Goal: Task Accomplishment & Management: Use online tool/utility

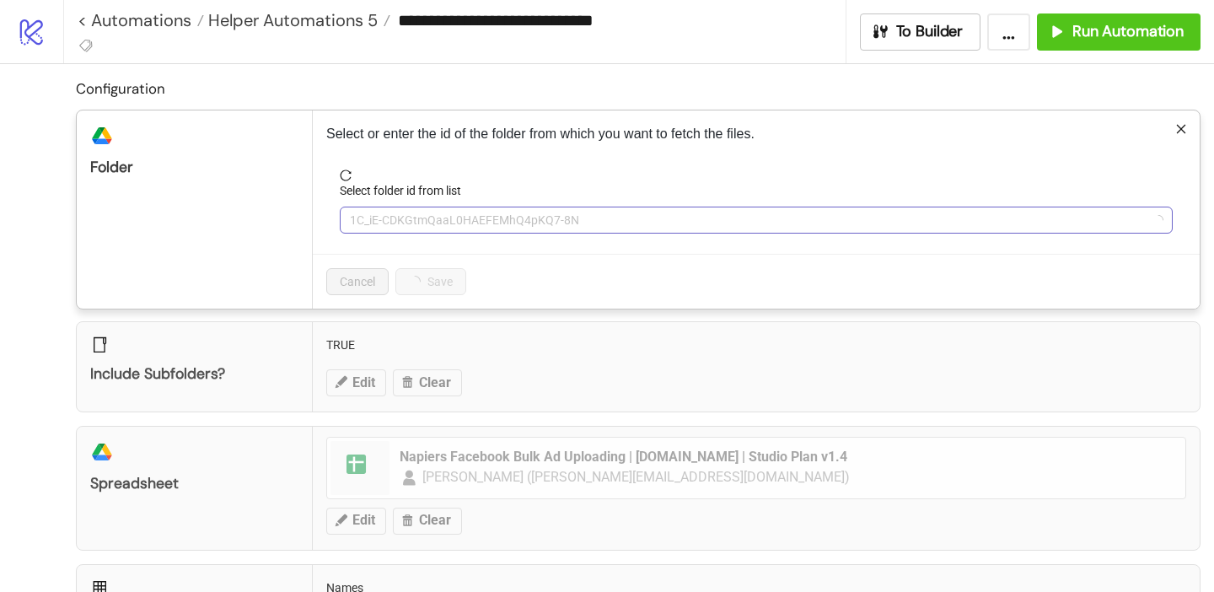
click at [422, 225] on span "1C_iE-CDKGtmQaaL0HAEFEMhQ4pKQ7-8N" at bounding box center [756, 219] width 813 height 25
click at [422, 225] on span "Nap 09/Sep" at bounding box center [756, 219] width 813 height 25
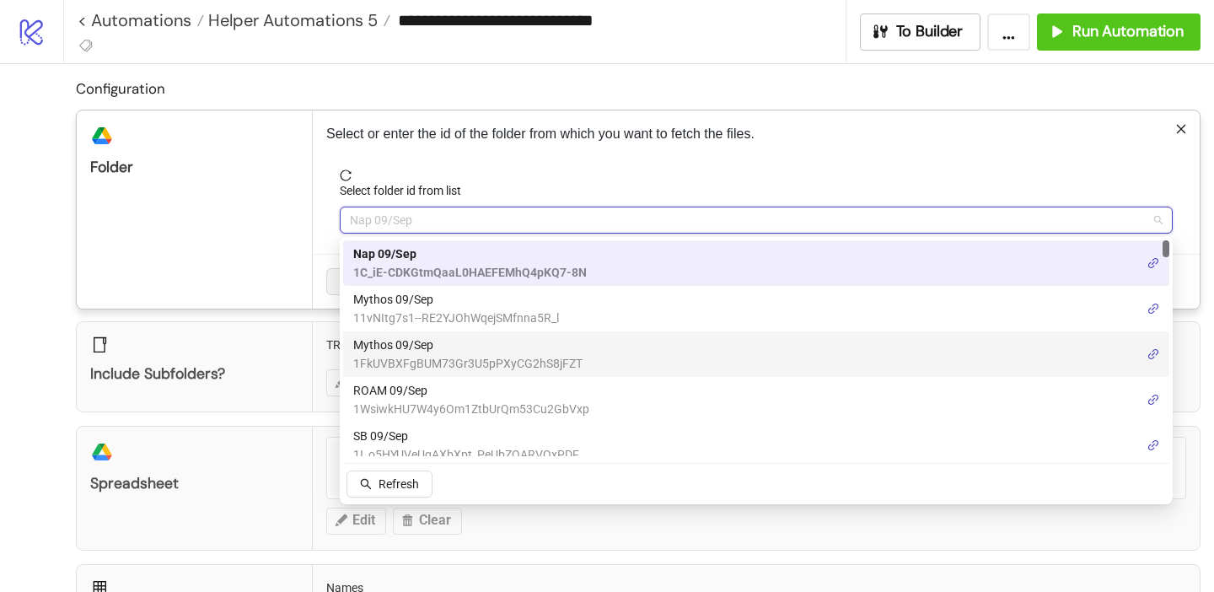
click at [416, 348] on span "Mythos 09/Sep" at bounding box center [467, 345] width 229 height 19
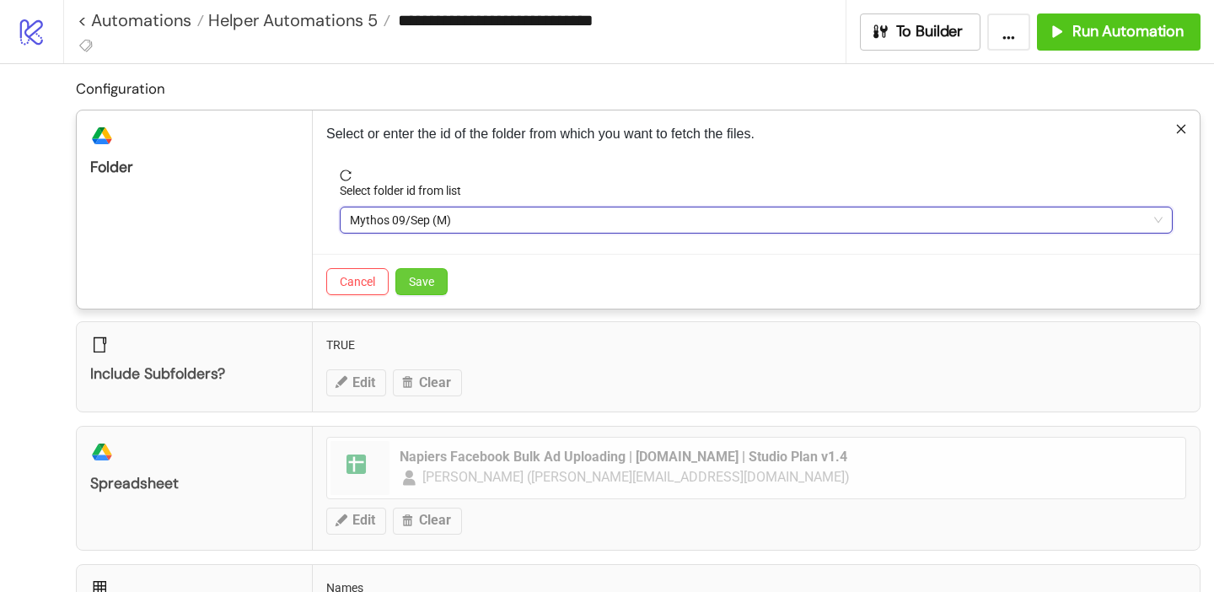
click at [417, 289] on button "Save" at bounding box center [421, 281] width 52 height 27
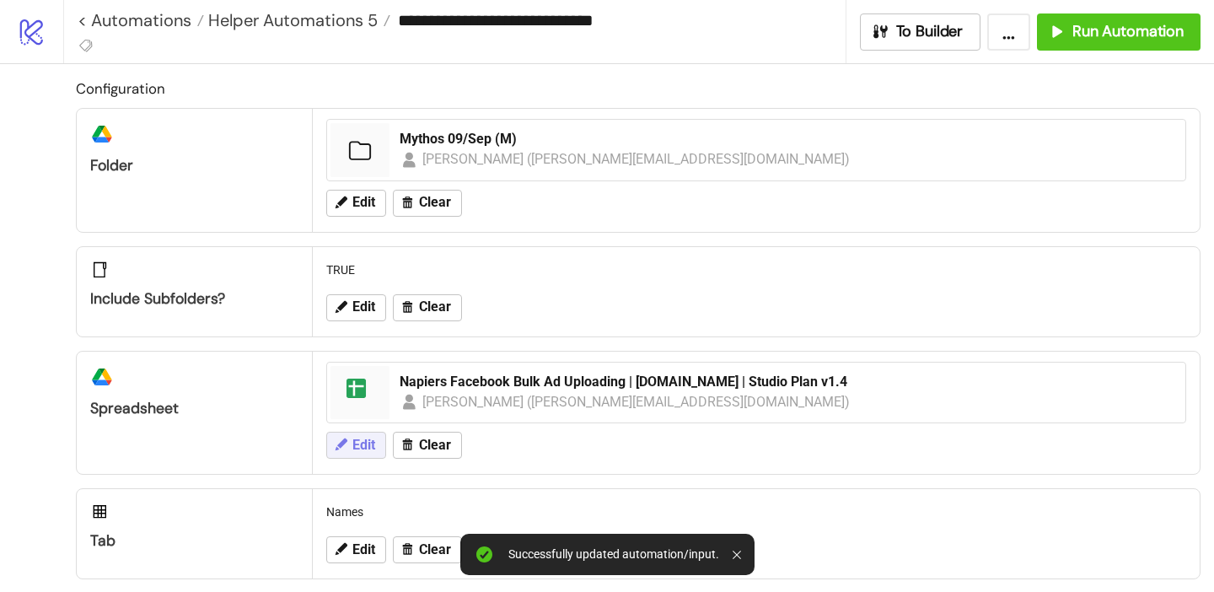
click at [362, 449] on span "Edit" at bounding box center [363, 445] width 23 height 15
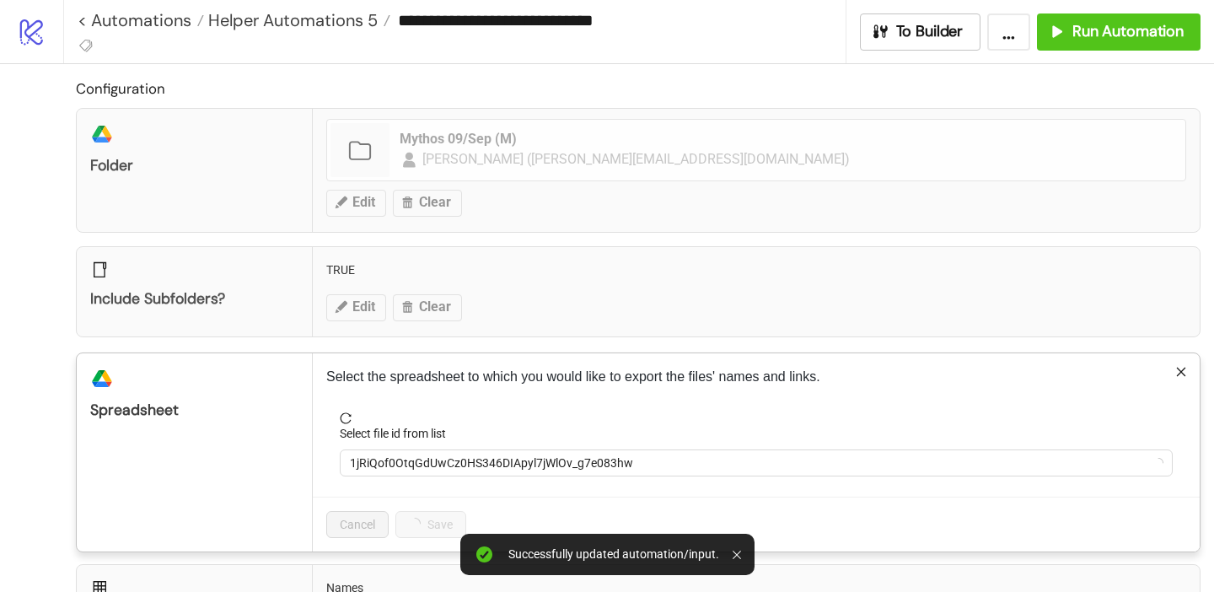
click at [393, 482] on form "Select file id from list 1jRiQof0OtqGdUwCz0HS346DIApyl7jWlOv_g7e083hw" at bounding box center [756, 454] width 860 height 84
click at [391, 476] on div "1jRiQof0OtqGdUwCz0HS346DIApyl7jWlOv_g7e083hw" at bounding box center [756, 462] width 833 height 27
click at [391, 476] on div "Napiers Facebook Bulk Ad Uploading | [DOMAIN_NAME] | Studio Plan v1.4" at bounding box center [756, 462] width 833 height 27
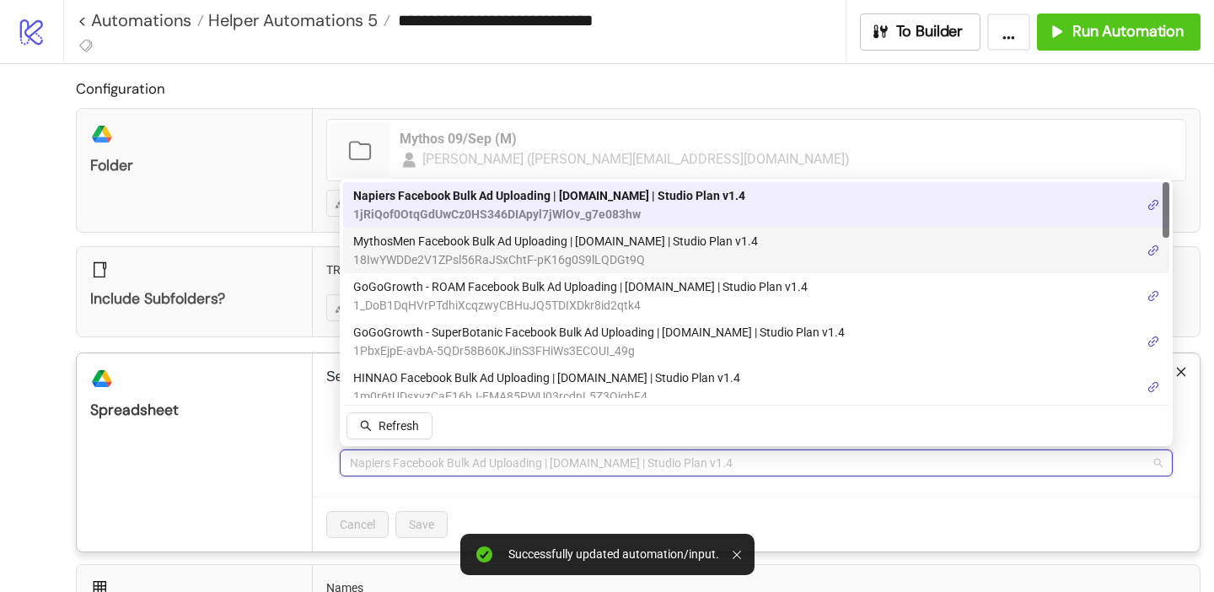
click at [445, 242] on span "MythosMen Facebook Bulk Ad Uploading | [DOMAIN_NAME] | Studio Plan v1.4" at bounding box center [555, 241] width 405 height 19
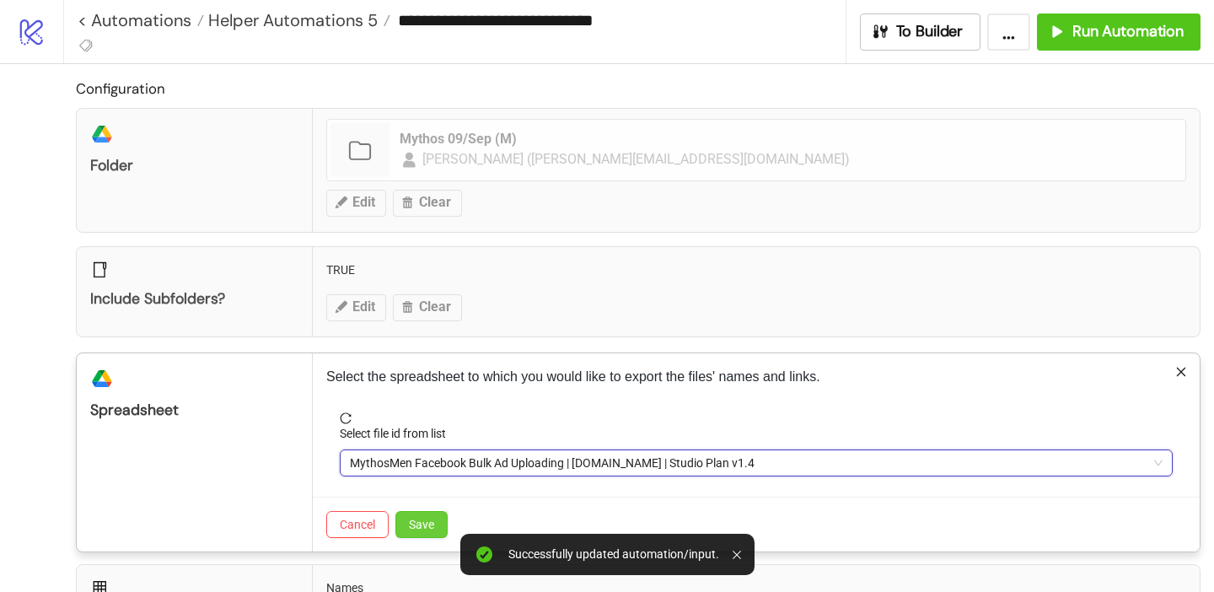
click at [422, 529] on span "Save" at bounding box center [421, 524] width 25 height 13
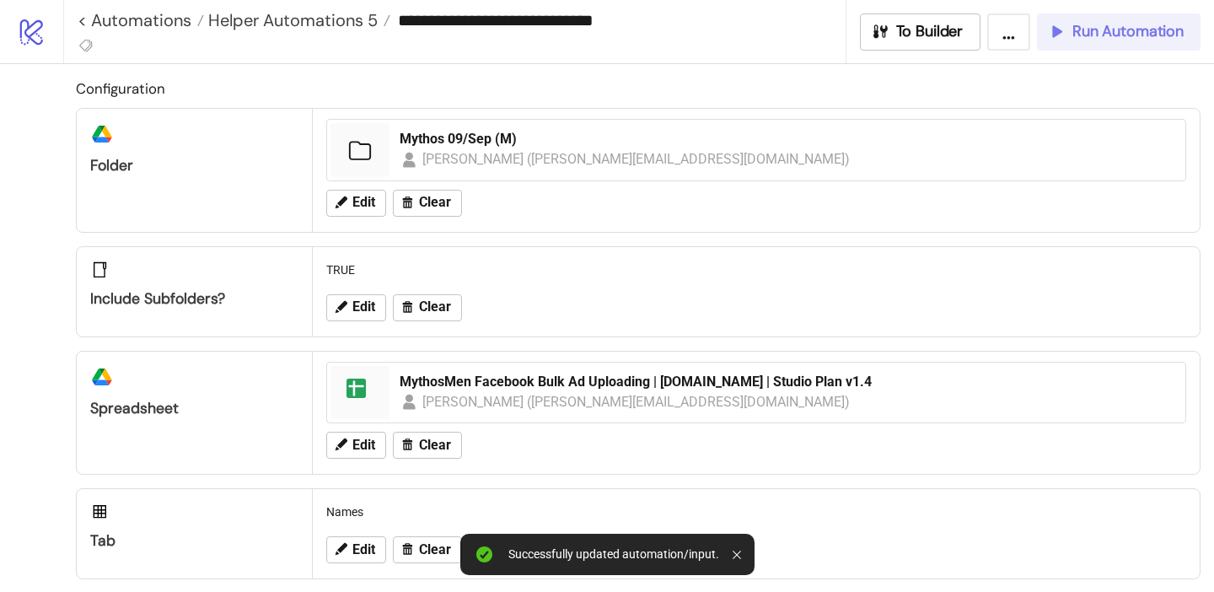
click at [1110, 28] on span "Run Automation" at bounding box center [1127, 31] width 111 height 19
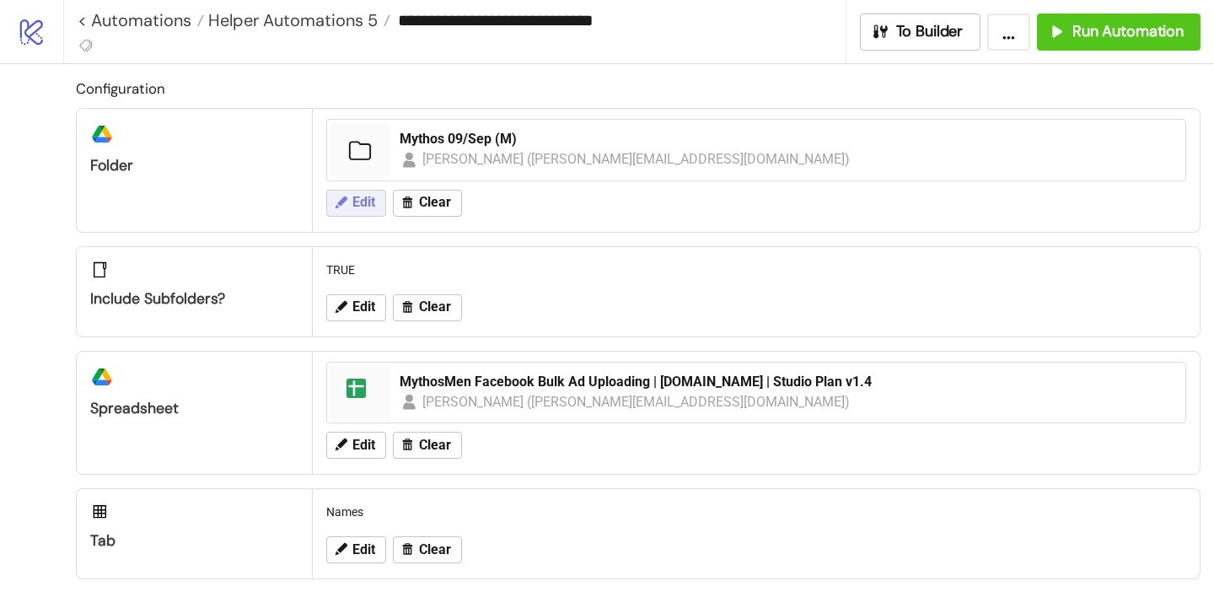
click at [365, 201] on span "Edit" at bounding box center [363, 202] width 23 height 15
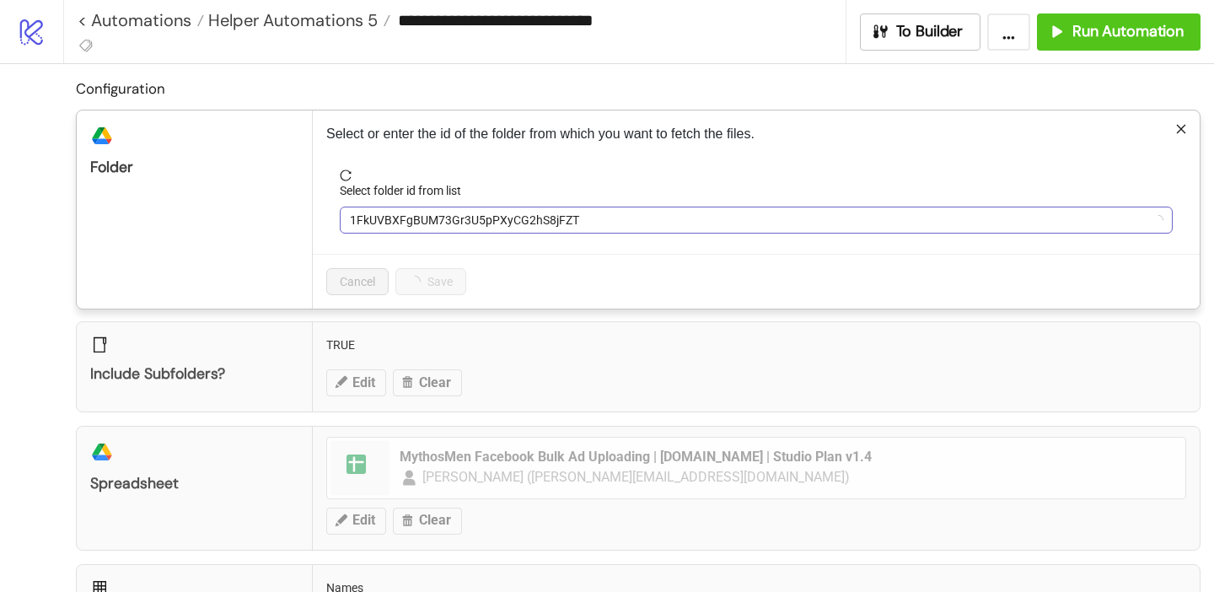
click at [398, 223] on span "1FkUVBXFgBUM73Gr3U5pPXyCG2hS8jFZT" at bounding box center [756, 219] width 813 height 25
click at [399, 223] on span "1FkUVBXFgBUM73Gr3U5pPXyCG2hS8jFZT" at bounding box center [756, 219] width 813 height 25
click at [400, 223] on span "1FkUVBXFgBUM73Gr3U5pPXyCG2hS8jFZT" at bounding box center [756, 219] width 813 height 25
click at [408, 217] on span "Mythos 09/Sep (M)" at bounding box center [756, 219] width 813 height 25
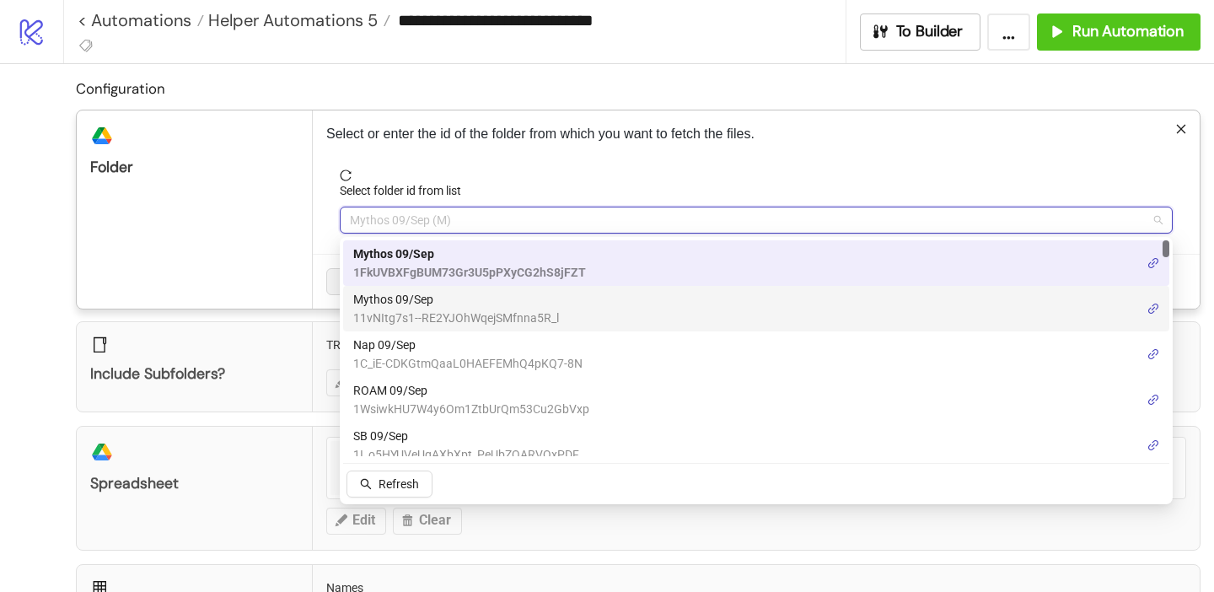
click at [411, 303] on span "Mythos 09/Sep" at bounding box center [456, 299] width 206 height 19
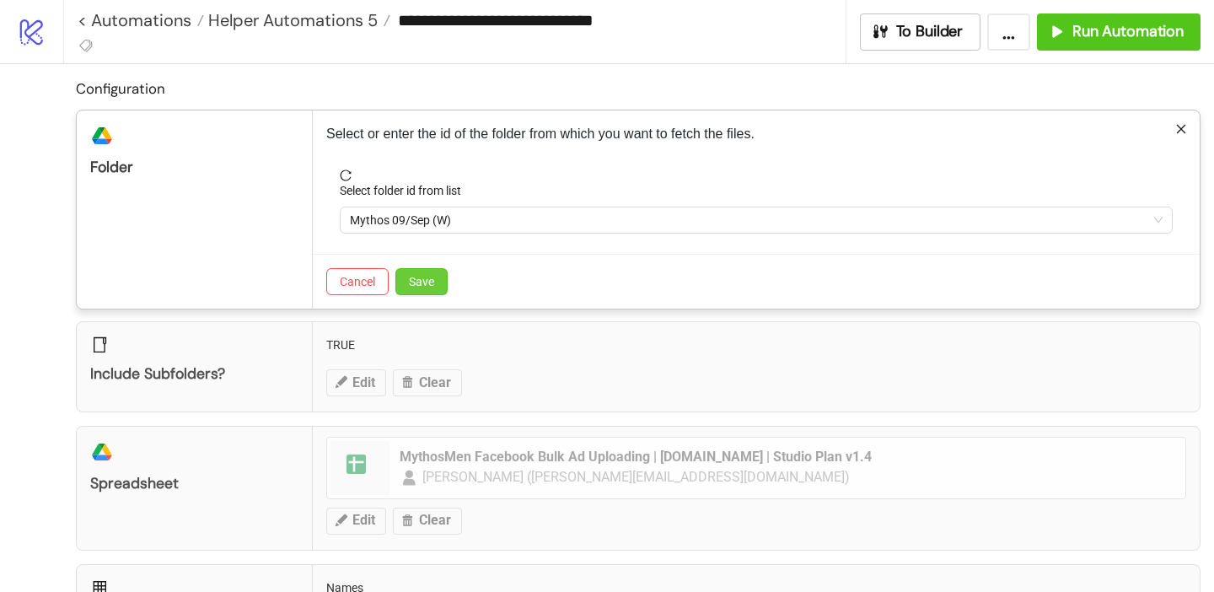
click at [431, 282] on span "Save" at bounding box center [421, 281] width 25 height 13
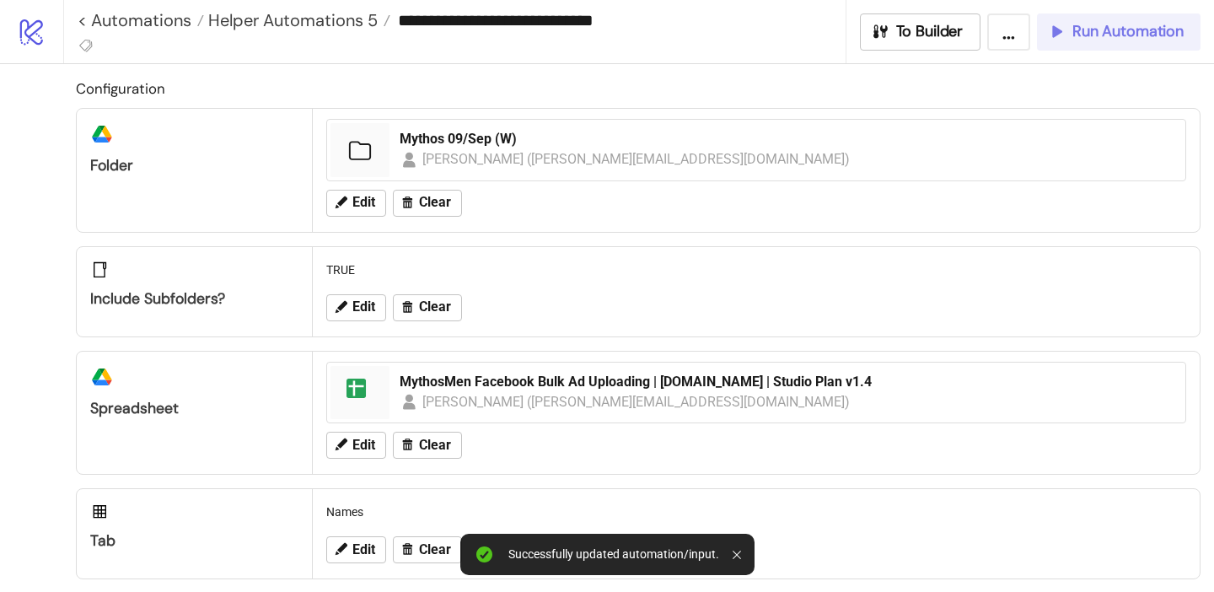
click at [1122, 32] on span "Run Automation" at bounding box center [1127, 31] width 111 height 19
